Goal: Task Accomplishment & Management: Use online tool/utility

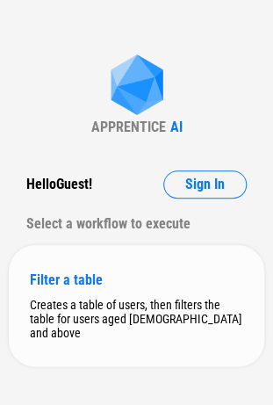
scroll to position [3, 0]
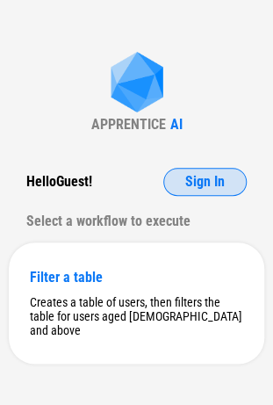
click at [195, 171] on button "Sign In" at bounding box center [204, 182] width 83 height 28
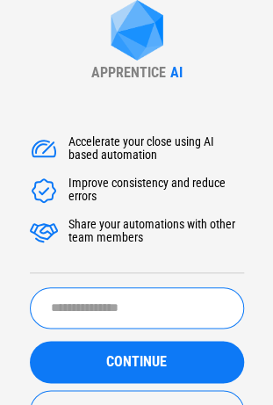
scroll to position [71, 0]
